Goal: Register for event/course

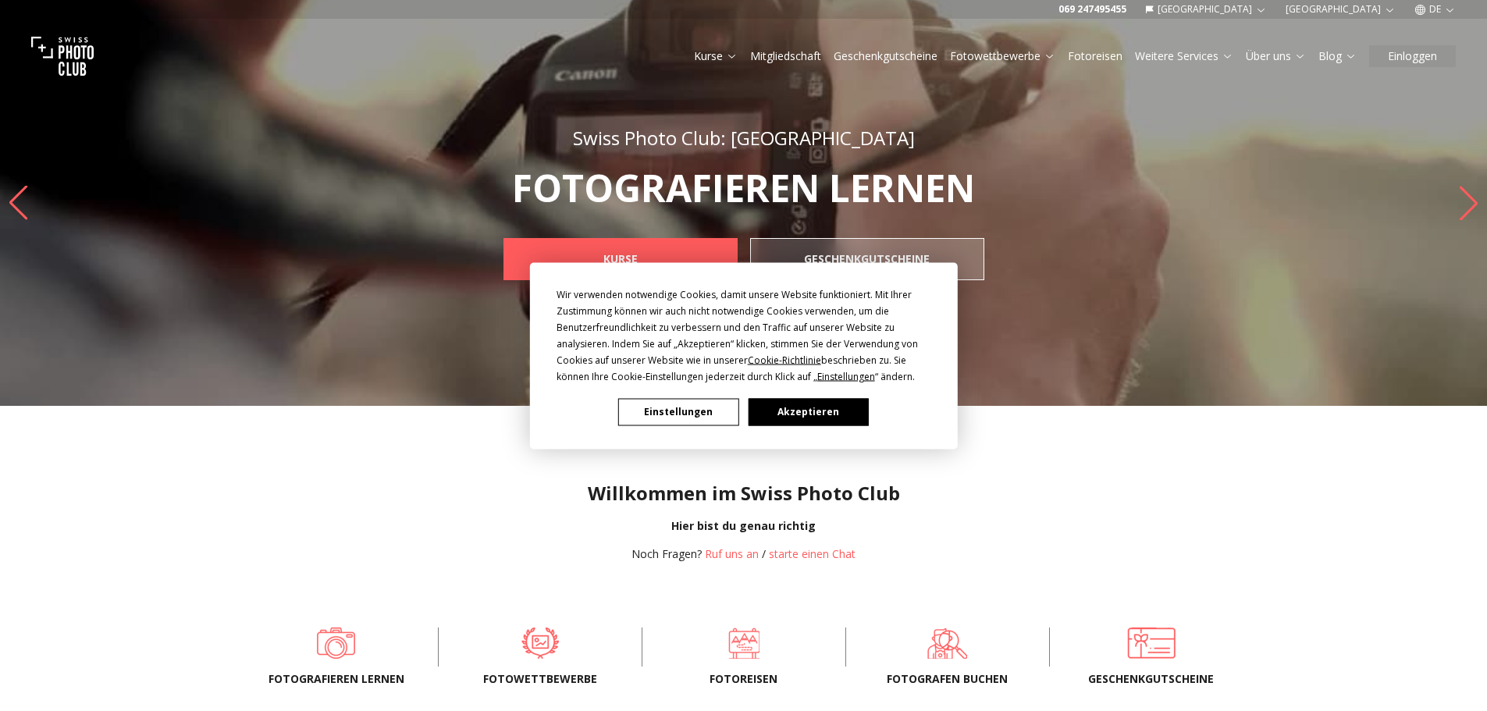
click at [785, 415] on button "Akzeptieren" at bounding box center [808, 411] width 120 height 27
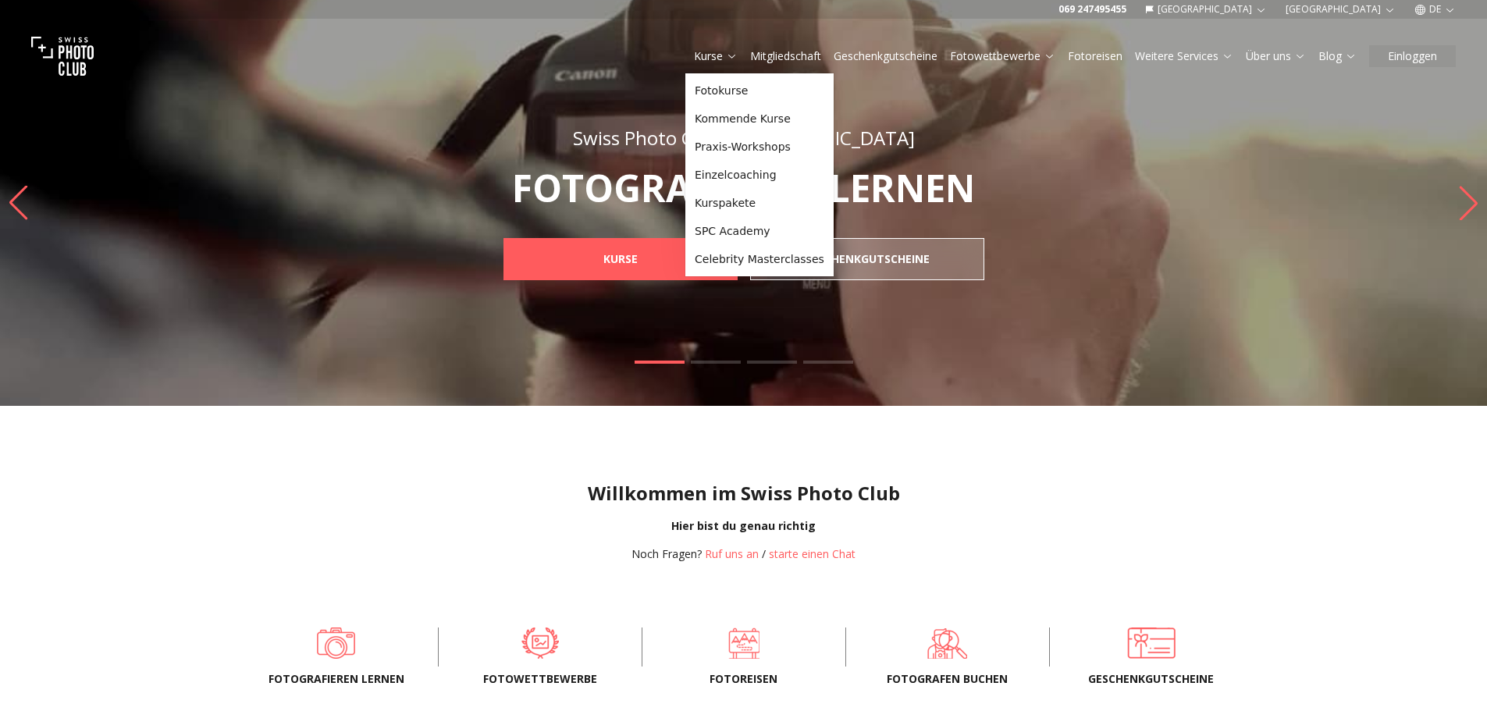
click at [715, 55] on link "Kurse" at bounding box center [716, 56] width 44 height 16
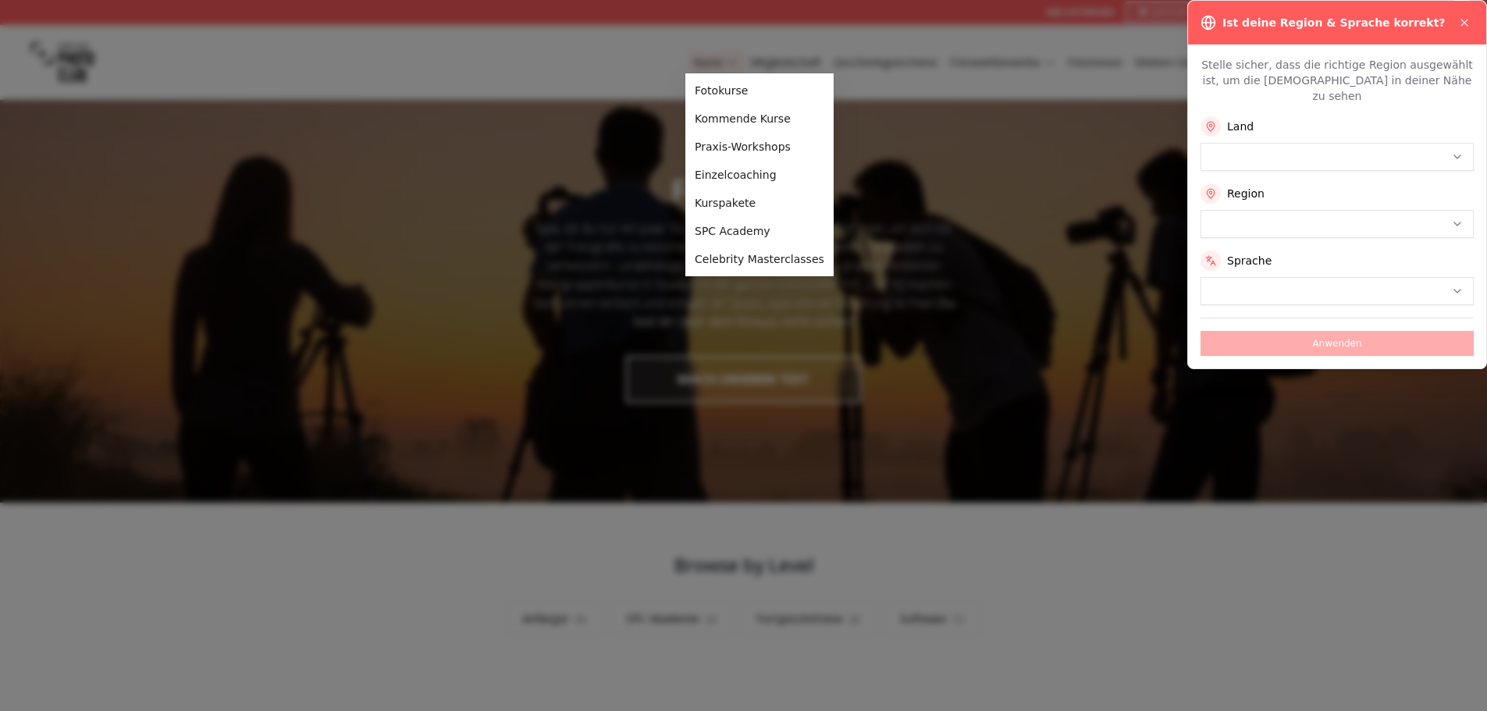
click at [714, 53] on div at bounding box center [743, 355] width 1487 height 711
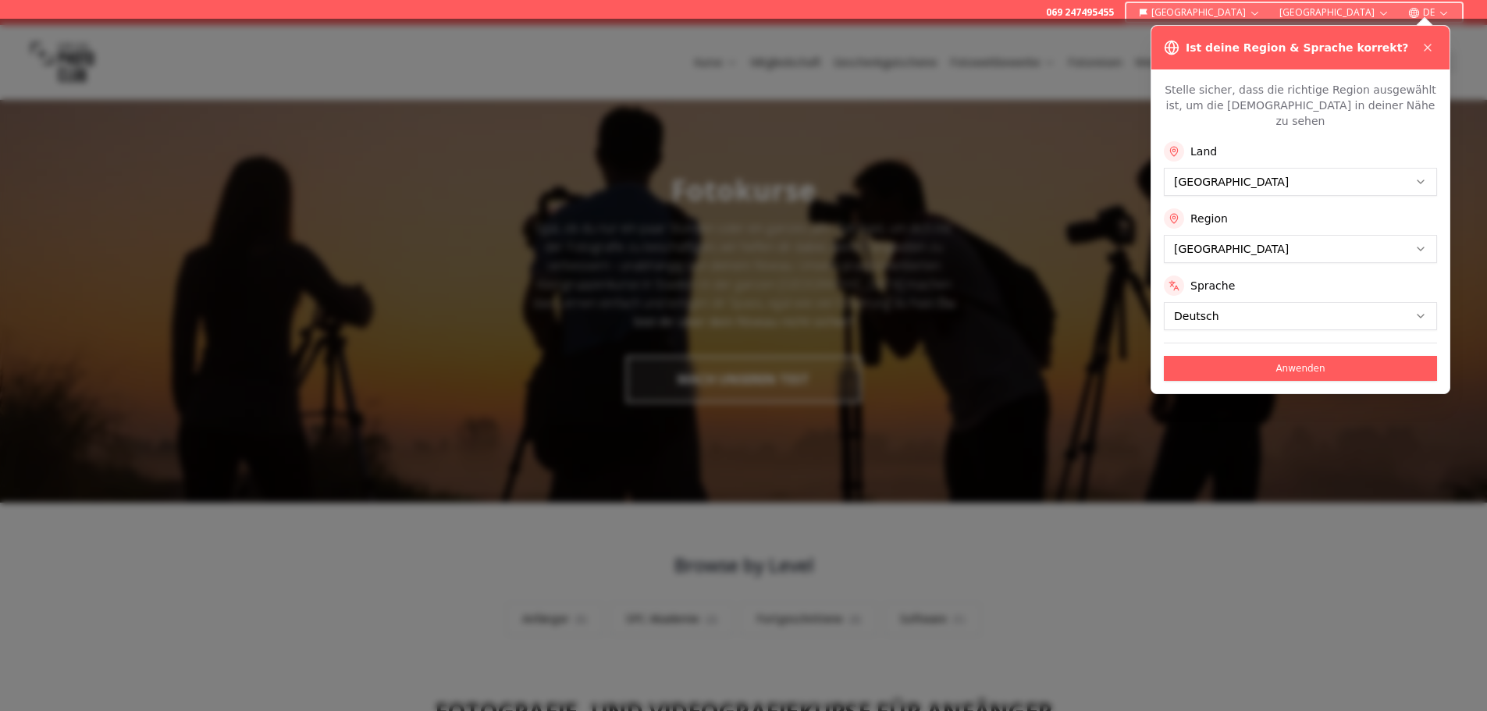
drag, startPoint x: 1425, startPoint y: 44, endPoint x: 1307, endPoint y: 79, distance: 123.5
click at [1425, 44] on icon at bounding box center [1428, 47] width 12 height 12
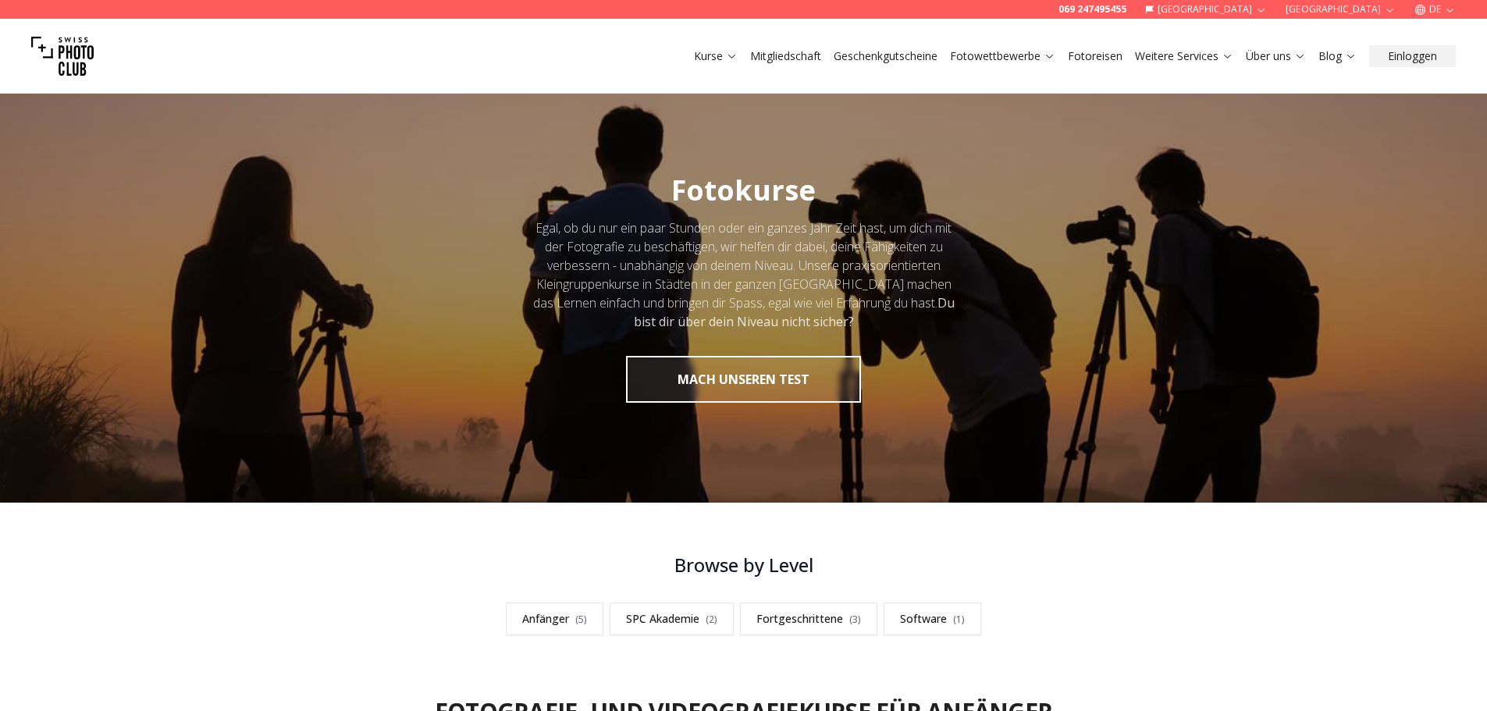
click at [701, 53] on link "Kurse" at bounding box center [716, 56] width 44 height 16
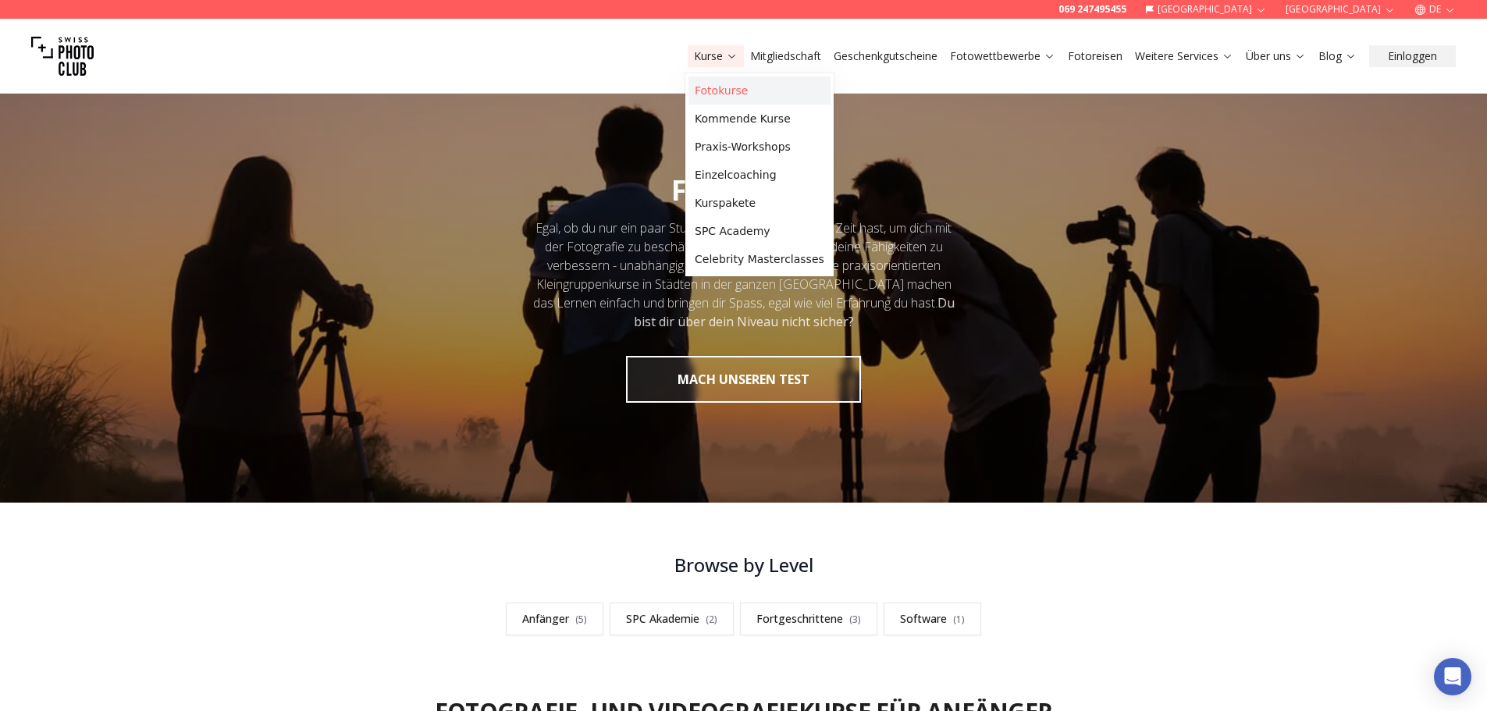
click at [728, 90] on link "Fotokurse" at bounding box center [760, 91] width 142 height 28
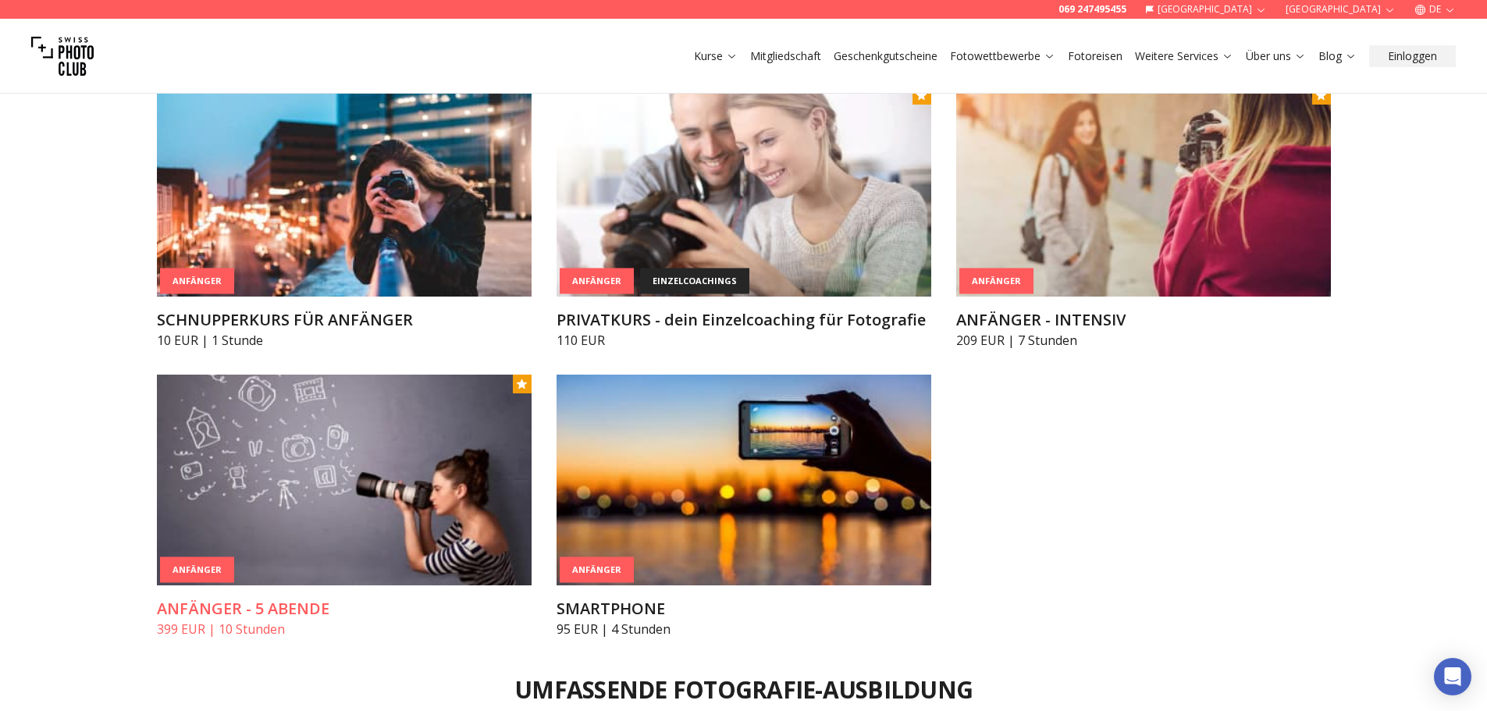
scroll to position [937, 0]
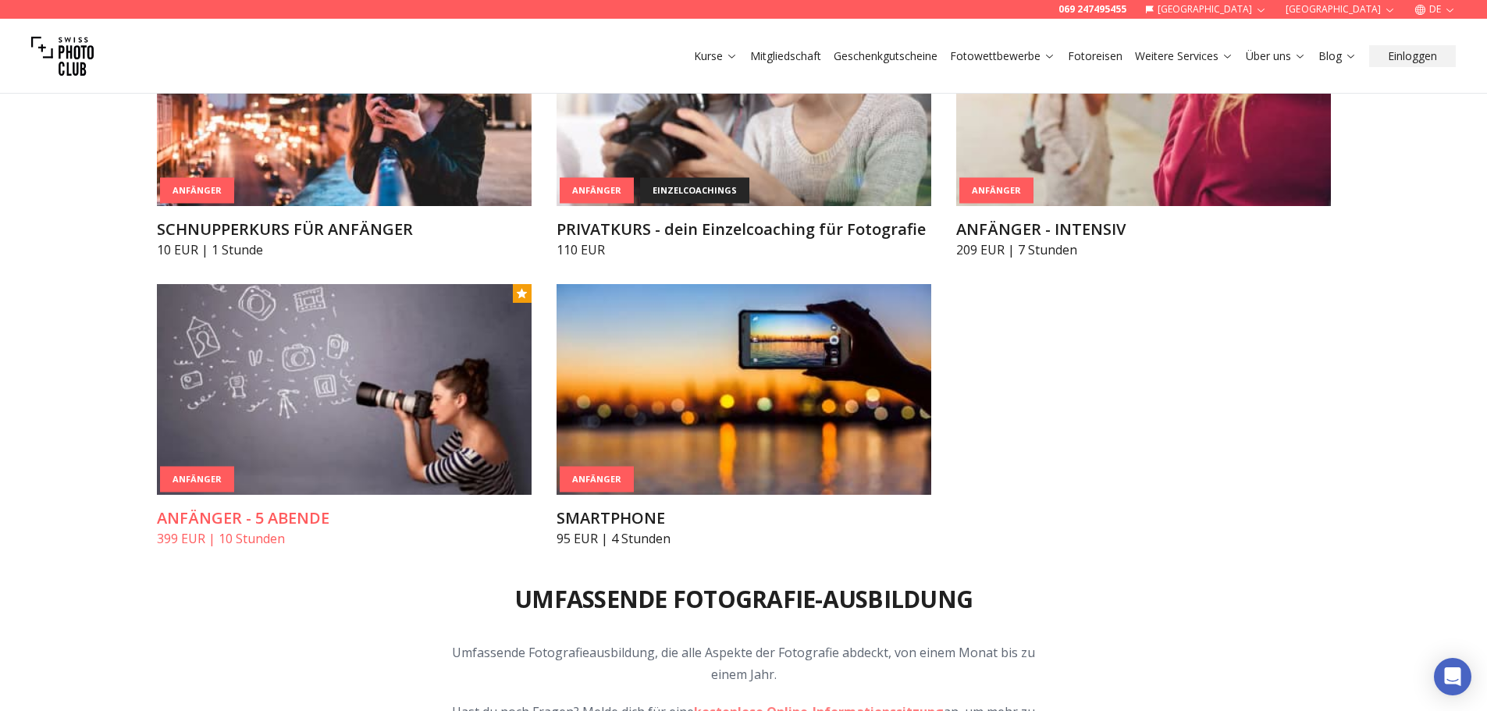
click at [225, 411] on img at bounding box center [344, 389] width 375 height 211
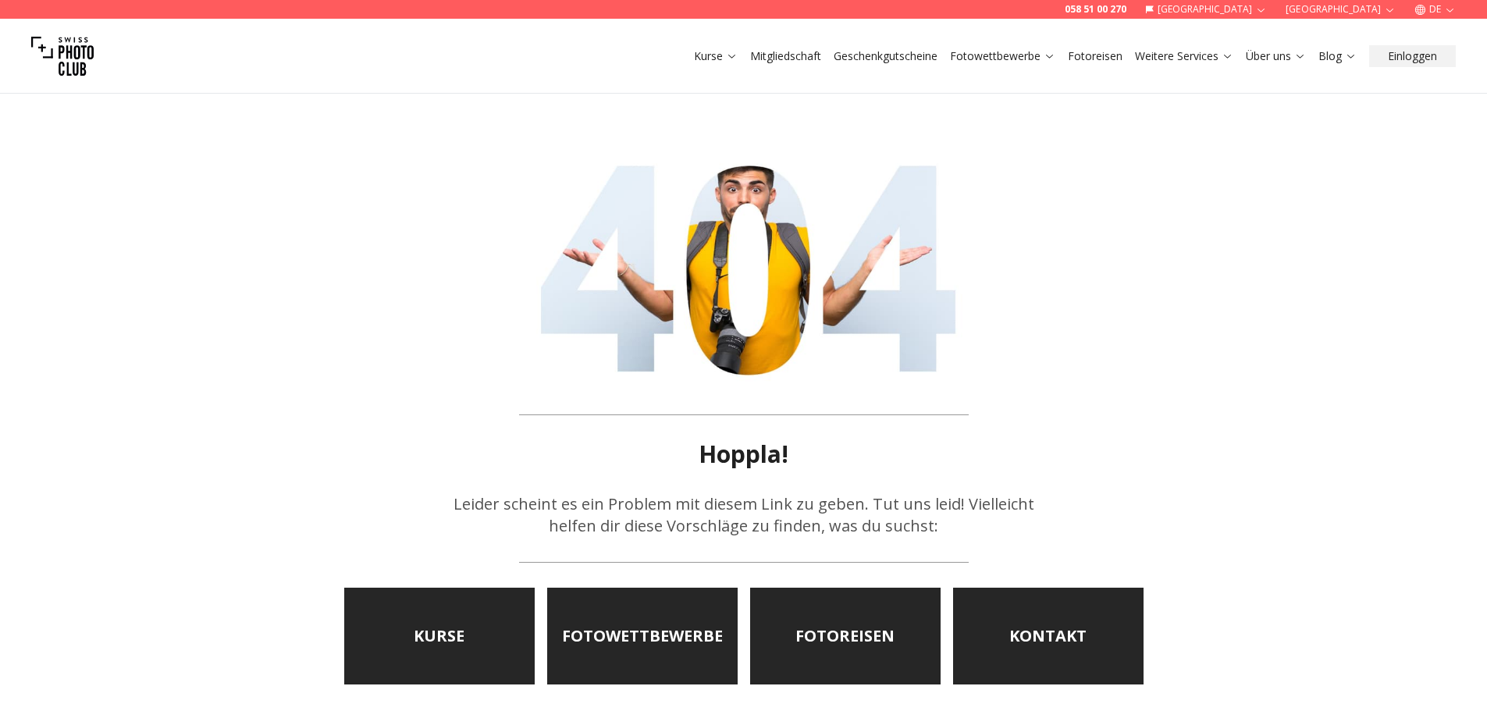
click at [77, 55] on img at bounding box center [62, 56] width 62 height 62
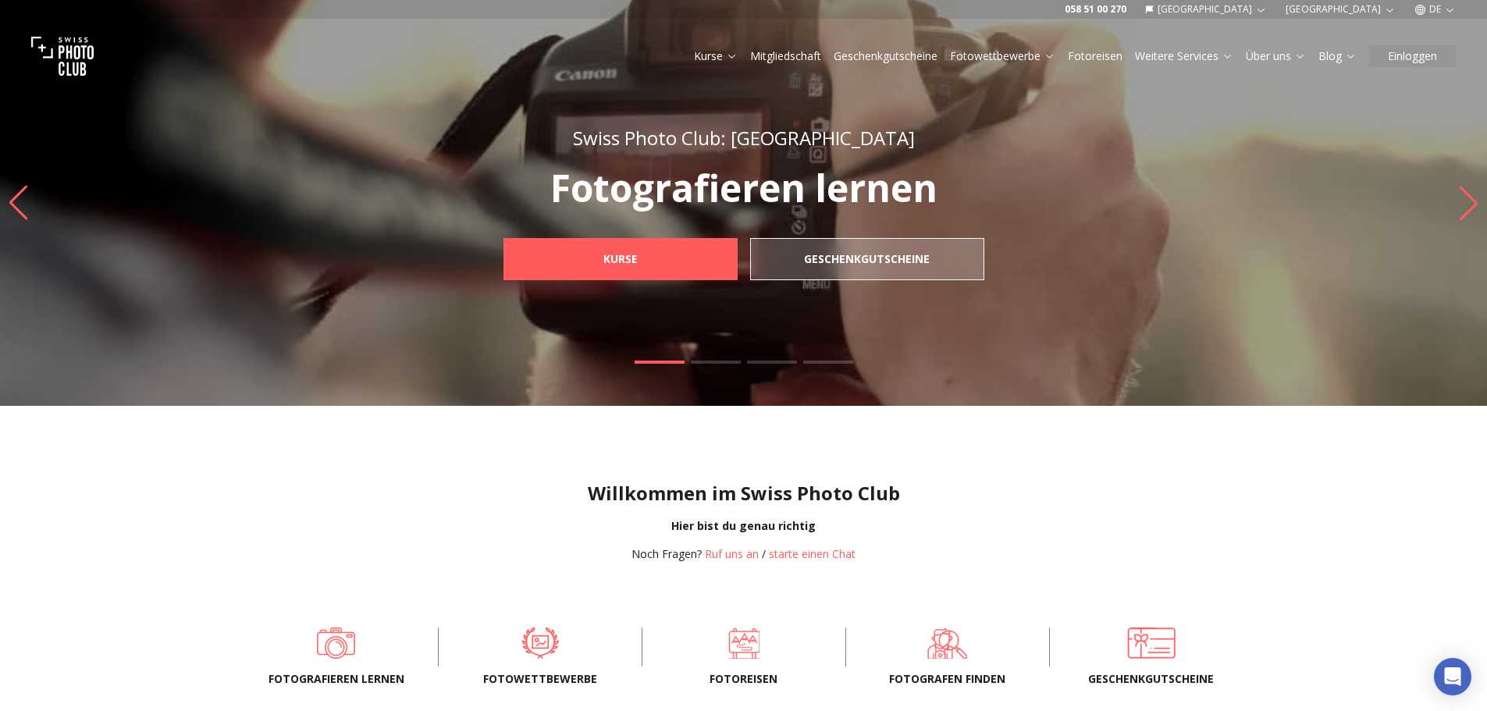
click at [1341, 4] on button "[GEOGRAPHIC_DATA]" at bounding box center [1341, 9] width 123 height 19
click at [1385, 32] on link "Deutschschweiz" at bounding box center [1373, 34] width 94 height 19
